Goal: Information Seeking & Learning: Learn about a topic

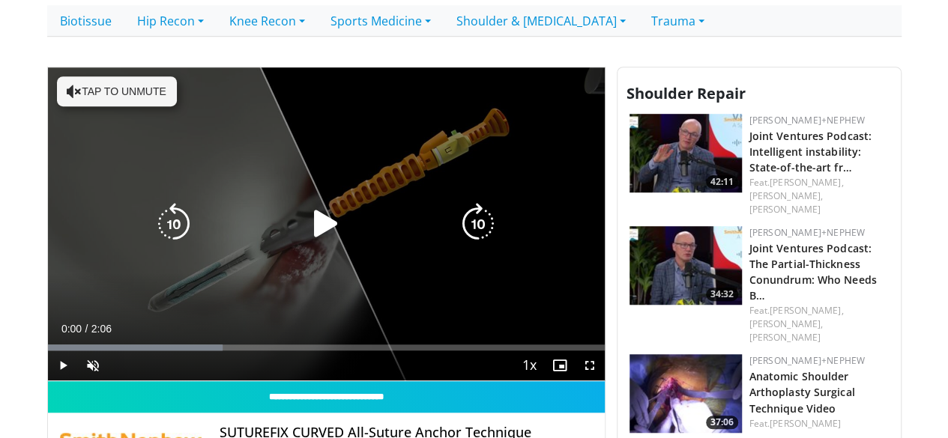
scroll to position [450, 0]
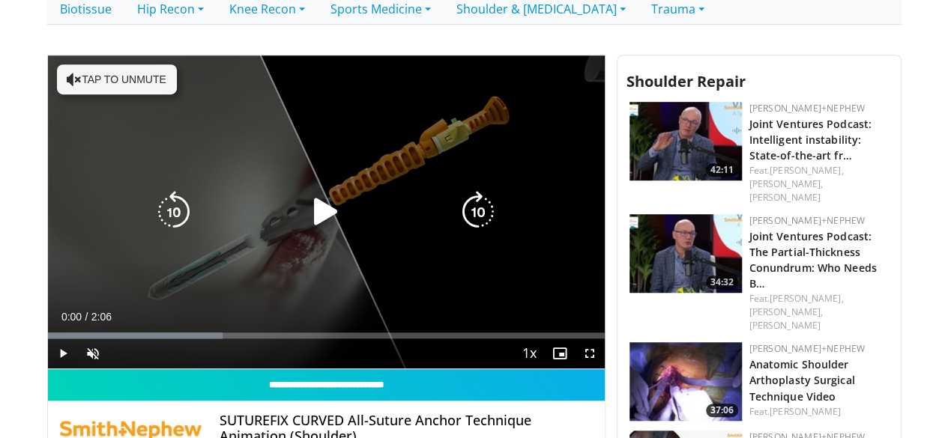
click at [312, 206] on icon "Video Player" at bounding box center [326, 212] width 42 height 42
click at [67, 72] on icon "Video Player" at bounding box center [74, 79] width 15 height 15
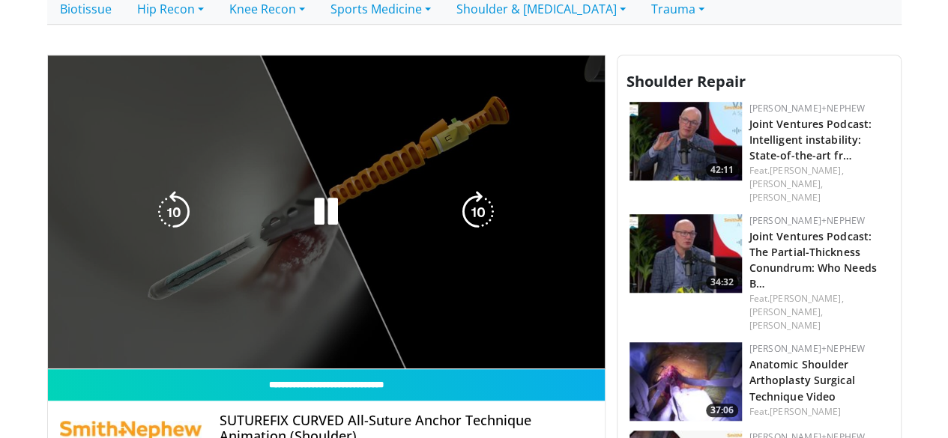
drag, startPoint x: 91, startPoint y: 360, endPoint x: 115, endPoint y: 361, distance: 24.0
click at [115, 361] on video-js "**********" at bounding box center [326, 212] width 557 height 314
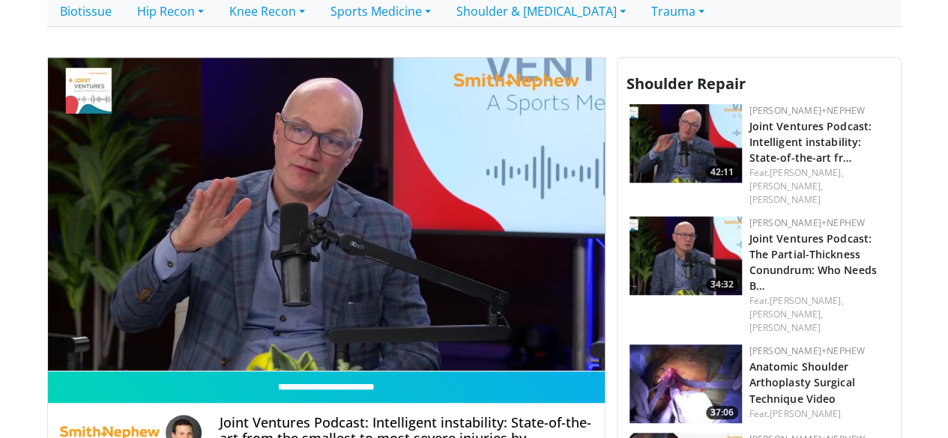
scroll to position [450, 0]
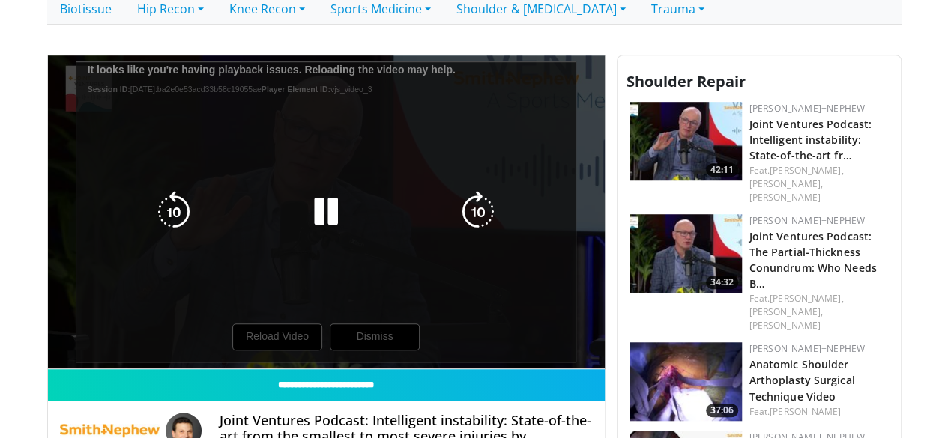
click at [315, 214] on icon "Video Player" at bounding box center [326, 212] width 42 height 42
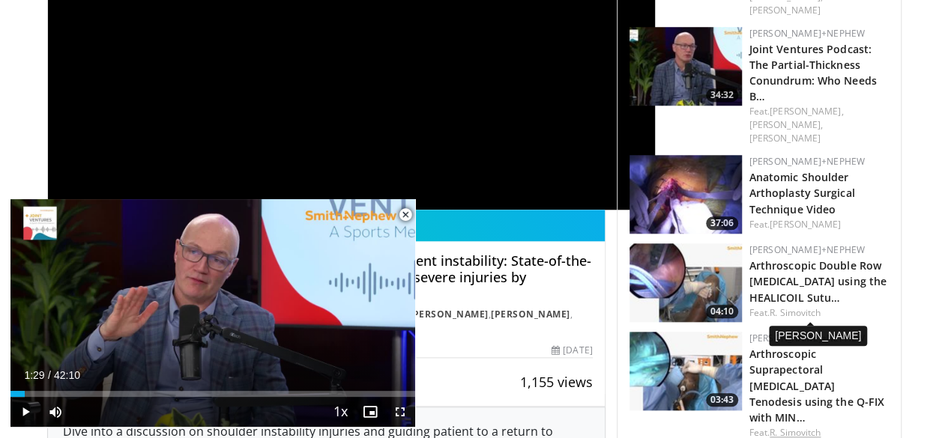
scroll to position [675, 0]
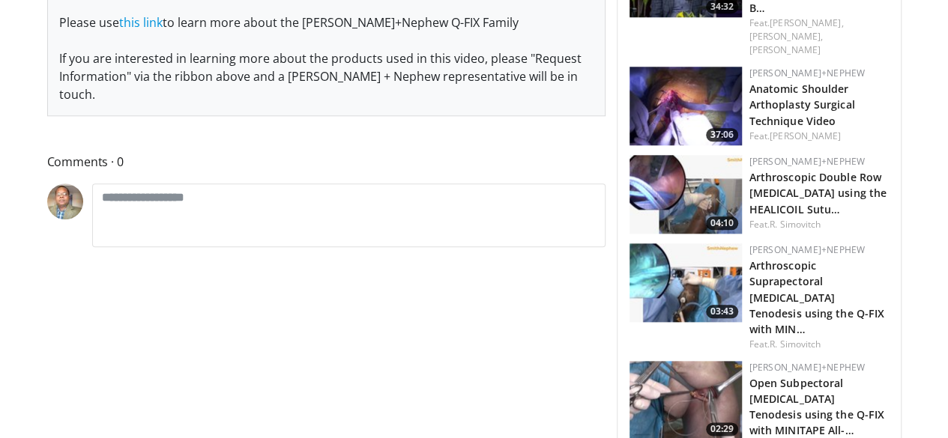
scroll to position [750, 0]
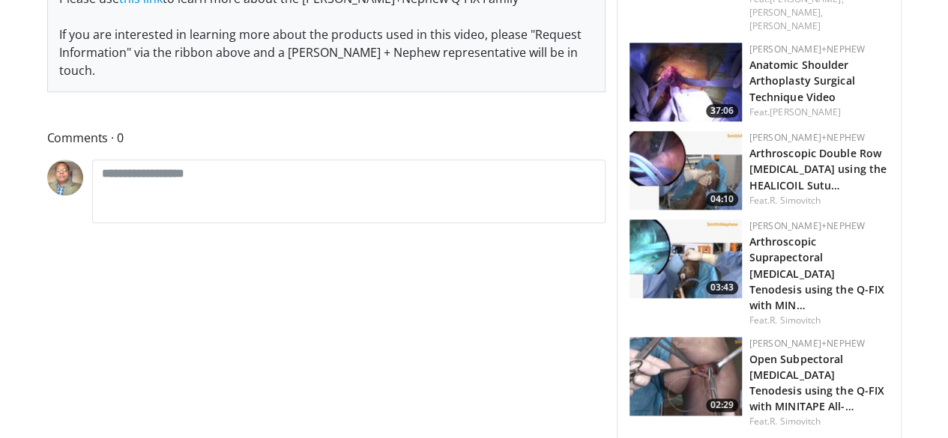
click at [706, 337] on img at bounding box center [686, 376] width 112 height 79
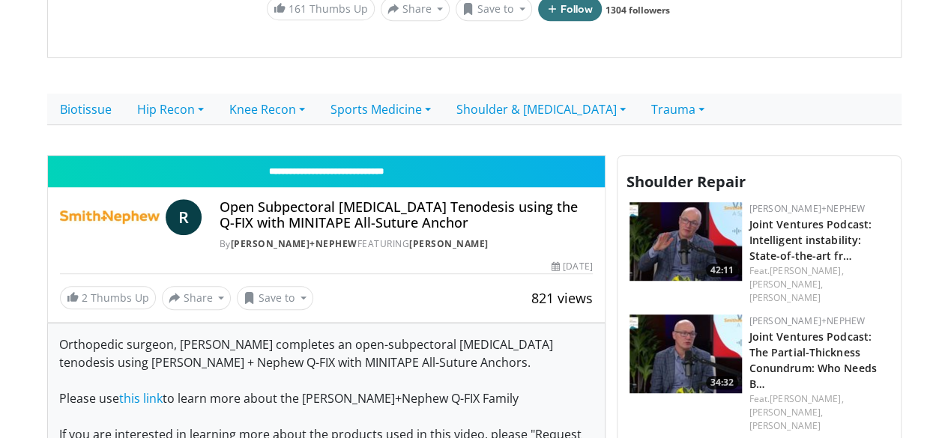
scroll to position [375, 0]
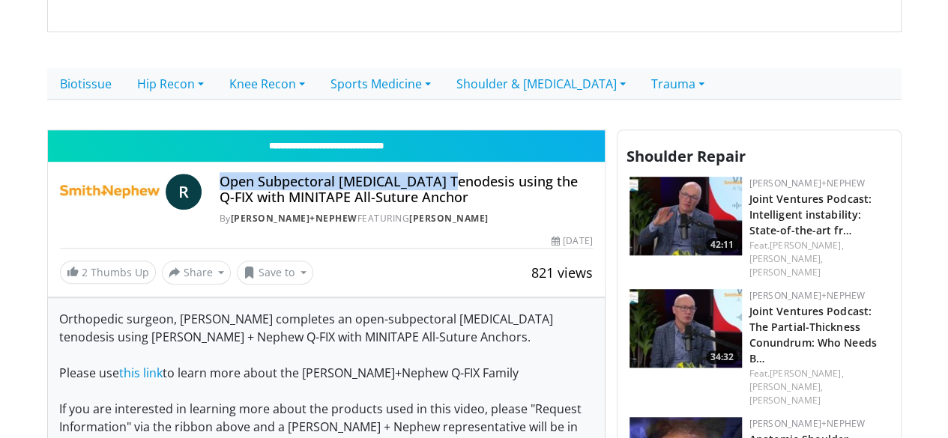
drag, startPoint x: 198, startPoint y: 162, endPoint x: 425, endPoint y: 165, distance: 227.1
click at [425, 174] on h4 "Open Subpectoral [MEDICAL_DATA] Tenodesis using the Q-FIX with MINITAPE All-Sut…" at bounding box center [406, 190] width 373 height 32
copy h4 "Open Subpectoral [MEDICAL_DATA] Tenodesis"
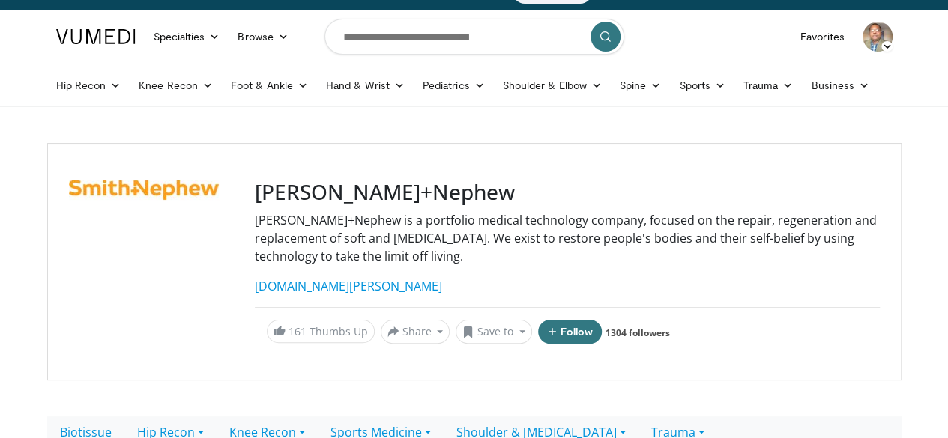
scroll to position [0, 0]
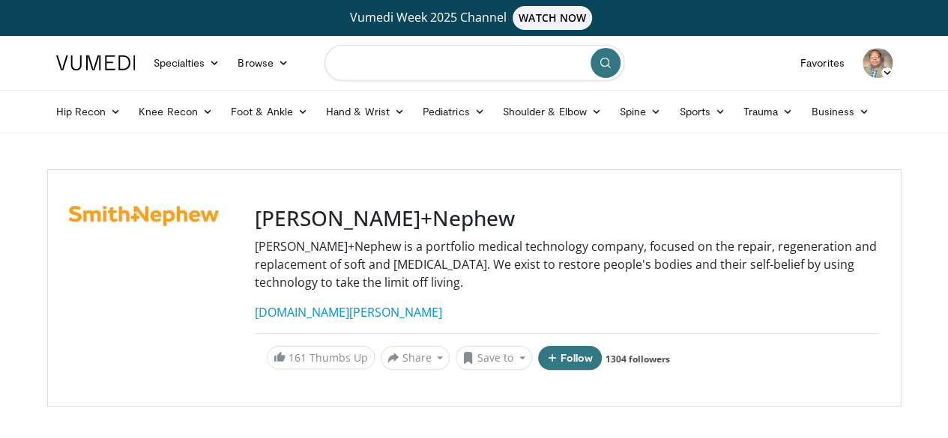
click at [417, 63] on input "Search topics, interventions" at bounding box center [475, 63] width 300 height 36
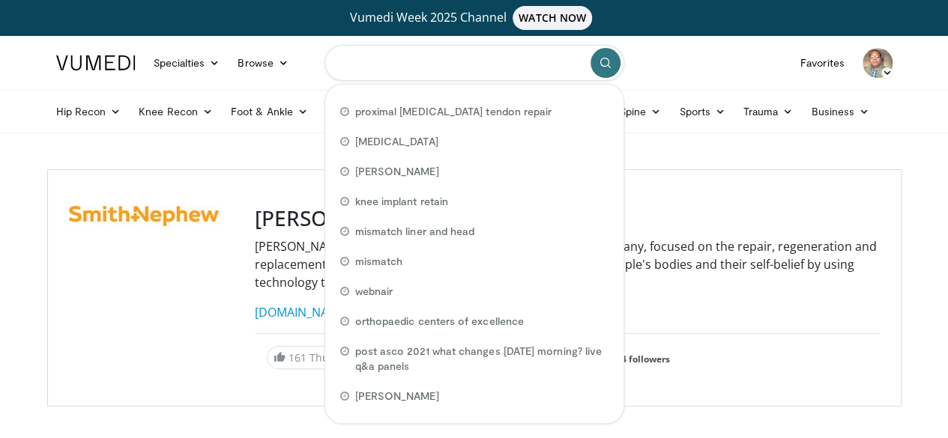
paste input "**********"
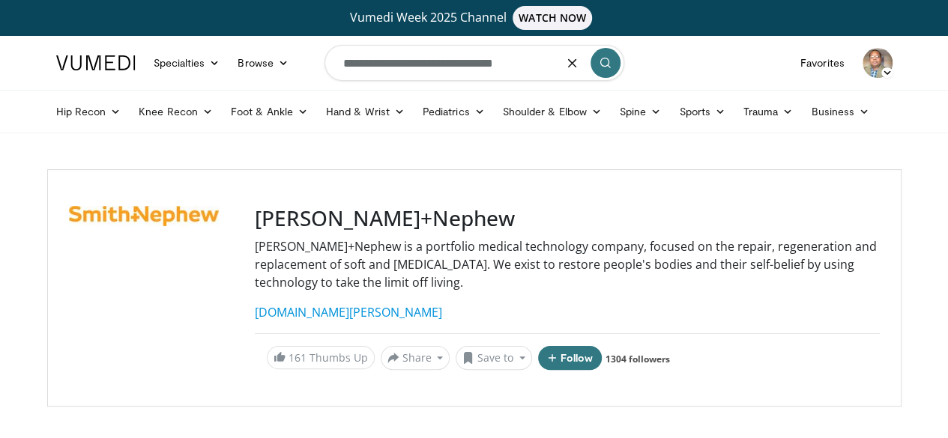
type input "**********"
click at [601, 70] on button "submit" at bounding box center [606, 63] width 30 height 30
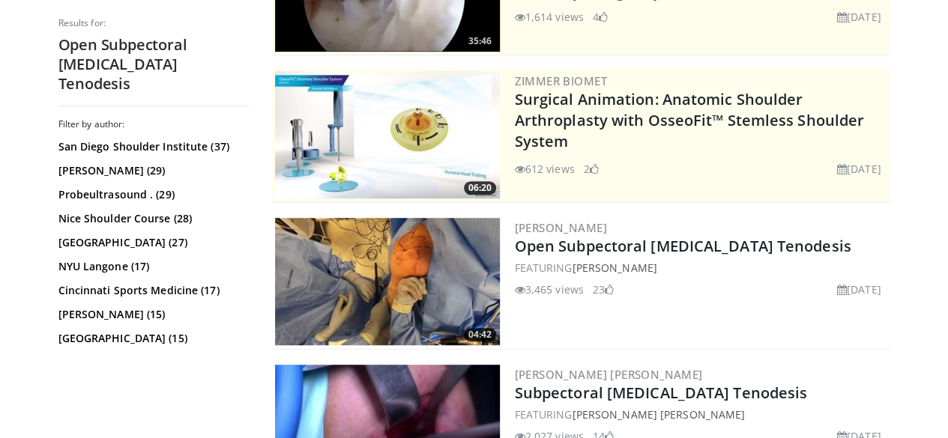
scroll to position [300, 0]
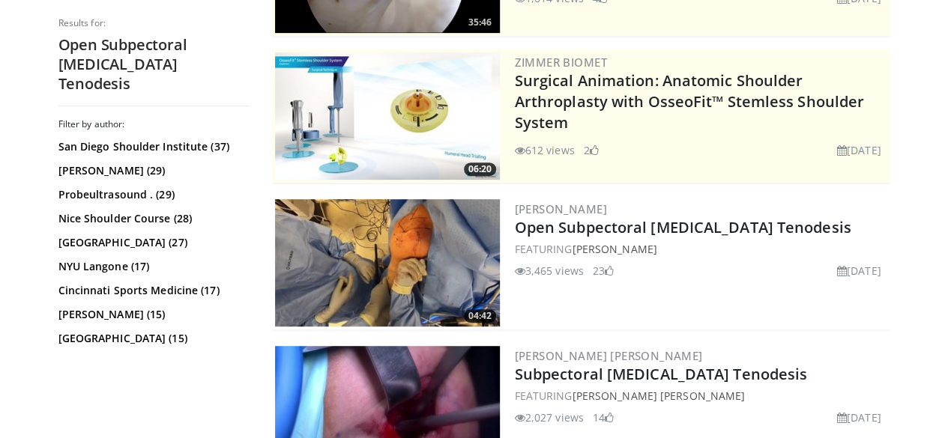
click at [432, 263] on img at bounding box center [387, 262] width 225 height 127
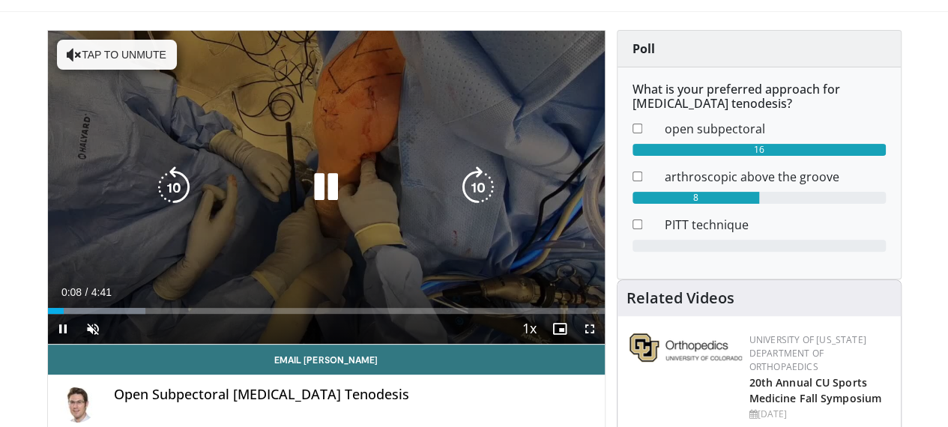
scroll to position [150, 0]
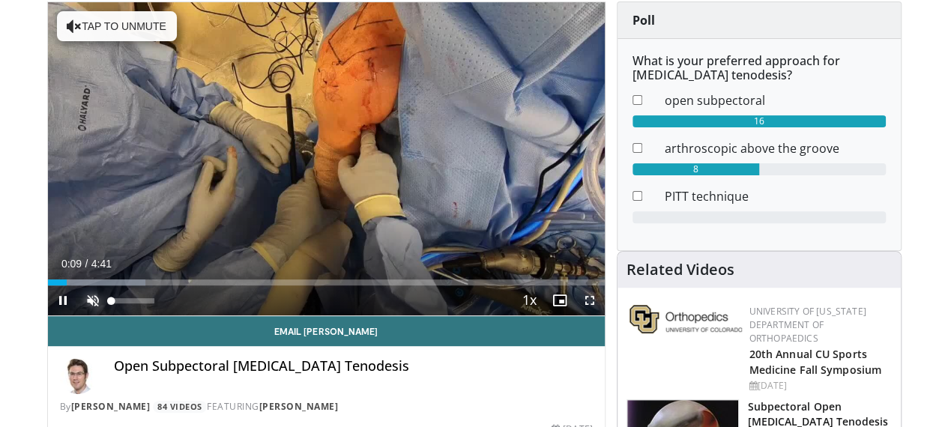
click at [78, 316] on span "Video Player" at bounding box center [93, 301] width 30 height 30
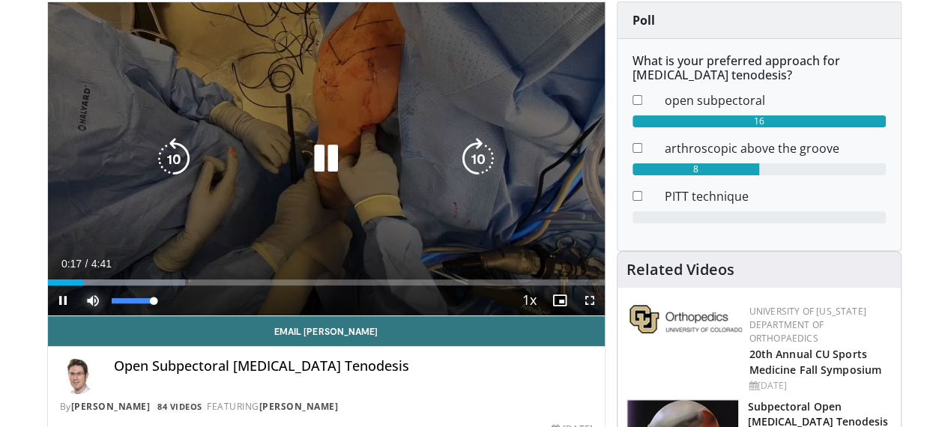
click at [78, 316] on span "Video Player" at bounding box center [93, 301] width 30 height 30
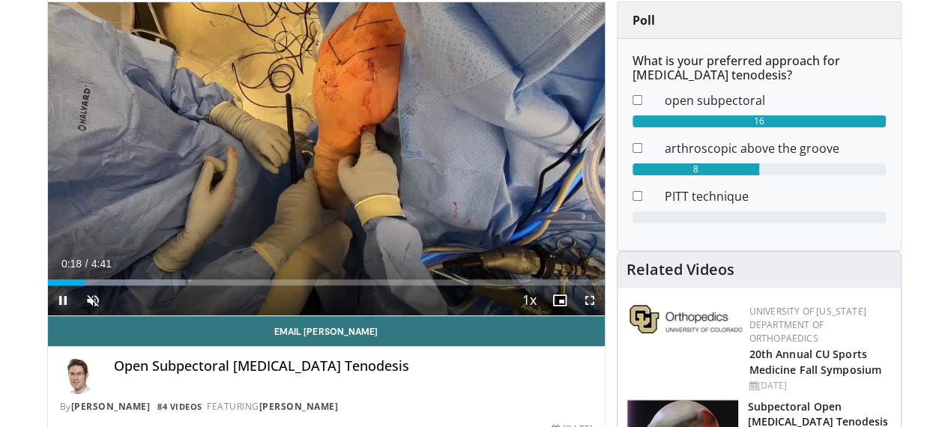
click at [48, 316] on span "Video Player" at bounding box center [63, 301] width 30 height 30
